Goal: Transaction & Acquisition: Purchase product/service

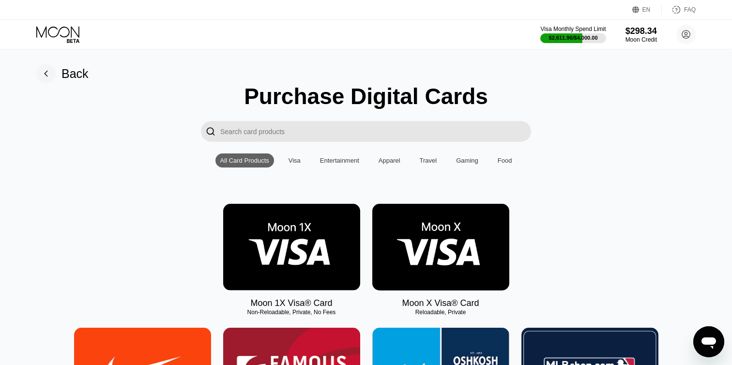
click at [284, 260] on img at bounding box center [291, 247] width 137 height 87
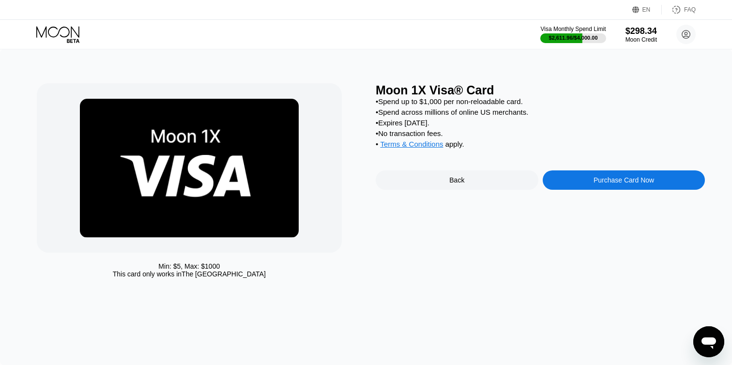
click at [604, 182] on div "Purchase Card Now" at bounding box center [624, 180] width 61 height 8
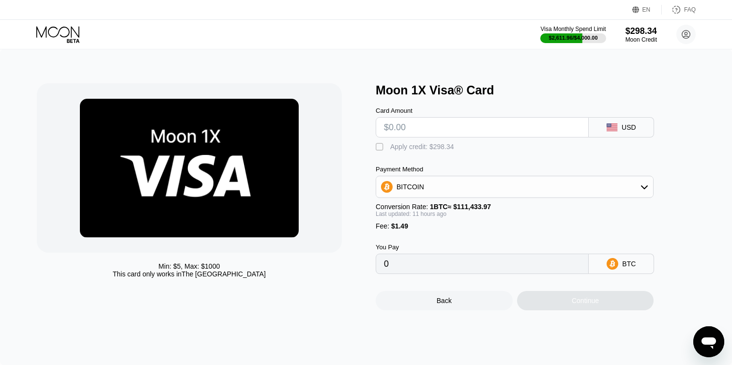
click at [420, 128] on input "text" at bounding box center [482, 127] width 197 height 19
type input "$60"
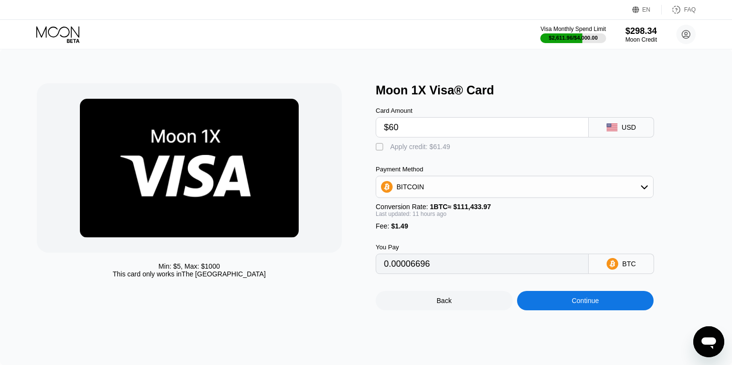
type input "0.00054966"
type input "$60"
click at [379, 146] on div "" at bounding box center [381, 147] width 10 height 10
type input "0"
click at [537, 301] on div "Continue" at bounding box center [585, 300] width 137 height 19
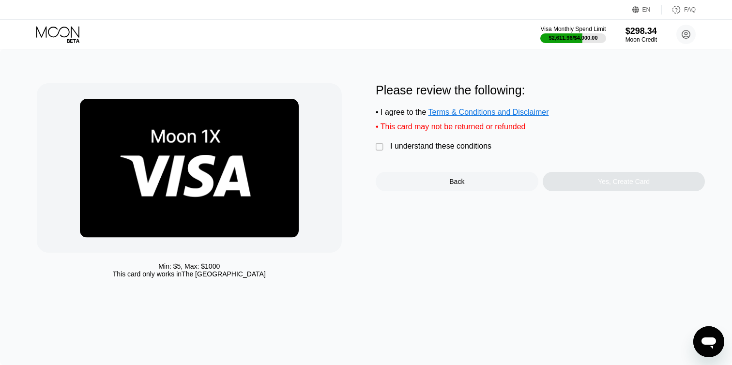
click at [421, 150] on div "I understand these conditions" at bounding box center [440, 146] width 101 height 9
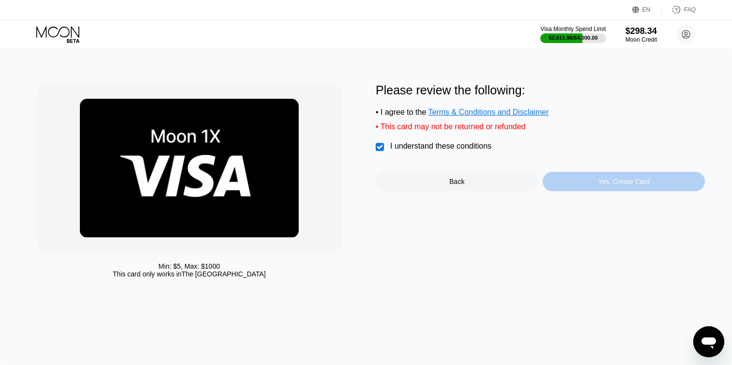
click at [559, 184] on div "Yes, Create Card" at bounding box center [624, 181] width 163 height 19
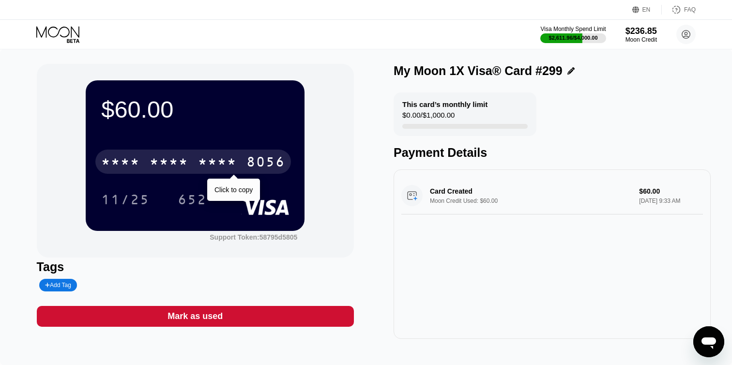
click at [270, 162] on div "8056" at bounding box center [266, 162] width 39 height 15
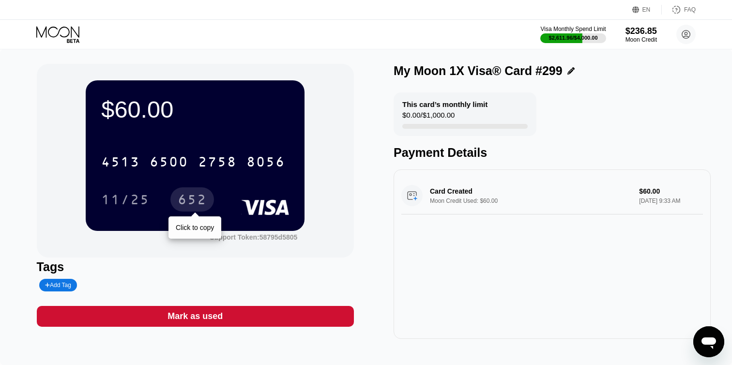
click at [184, 198] on div "652" at bounding box center [192, 200] width 29 height 15
